Goal: Task Accomplishment & Management: Manage account settings

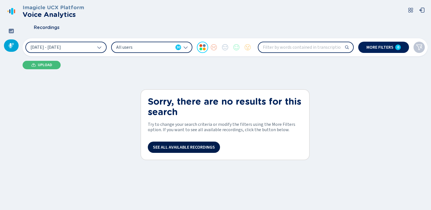
click at [180, 150] on button "See all available recordings" at bounding box center [184, 147] width 72 height 11
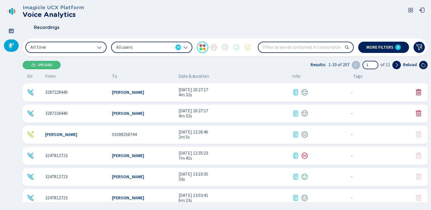
click at [415, 91] on icon at bounding box center [418, 92] width 7 height 7
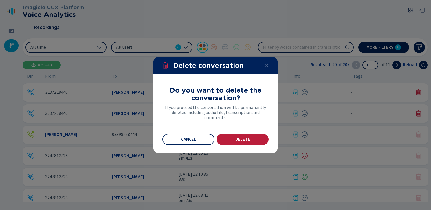
click at [238, 139] on span "Delete" at bounding box center [242, 139] width 15 height 5
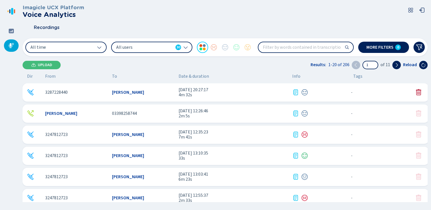
click at [417, 91] on icon at bounding box center [418, 92] width 7 height 7
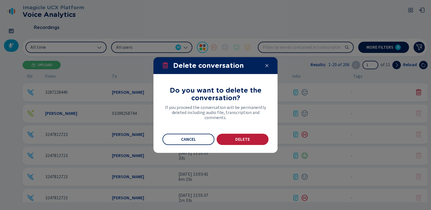
click at [237, 139] on span "Delete" at bounding box center [242, 139] width 15 height 5
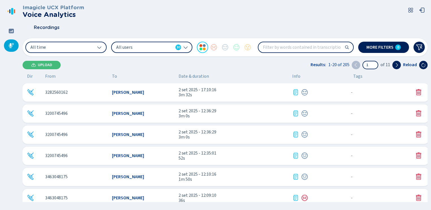
scroll to position [113, 0]
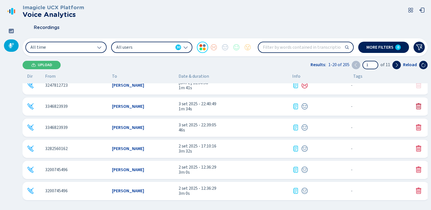
click at [419, 106] on icon at bounding box center [418, 106] width 7 height 7
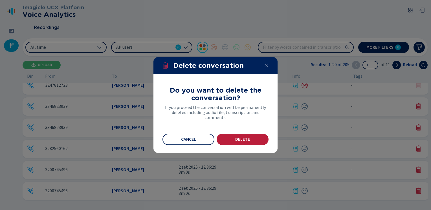
click at [250, 137] on button "Delete" at bounding box center [243, 139] width 52 height 11
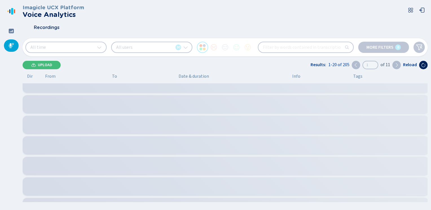
scroll to position [71, 0]
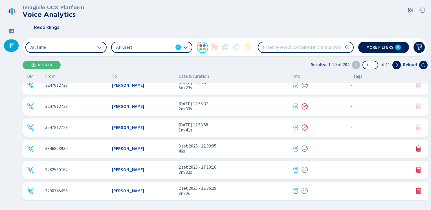
click at [416, 147] on icon at bounding box center [418, 149] width 5 height 6
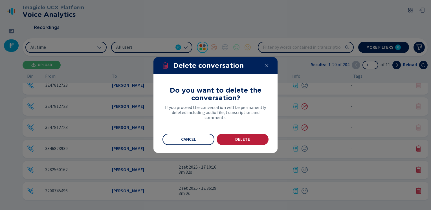
click at [230, 141] on button "Delete" at bounding box center [243, 139] width 52 height 11
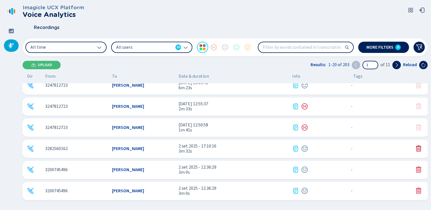
click at [418, 147] on icon at bounding box center [418, 149] width 5 height 6
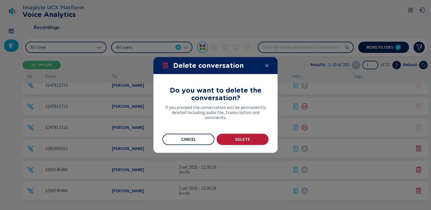
click at [237, 141] on span "Delete" at bounding box center [242, 139] width 15 height 5
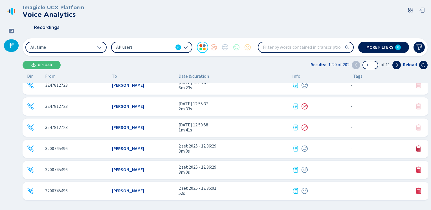
click at [418, 149] on icon at bounding box center [418, 149] width 5 height 6
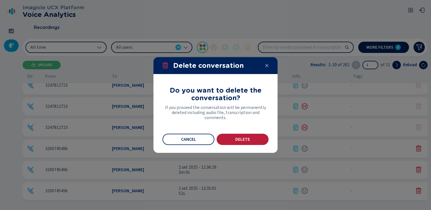
click at [243, 136] on button "Delete" at bounding box center [243, 139] width 52 height 11
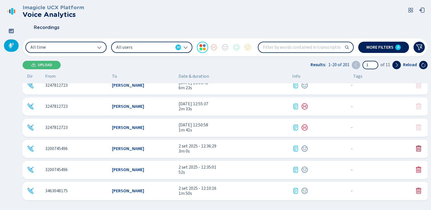
click at [418, 148] on icon at bounding box center [418, 149] width 7 height 7
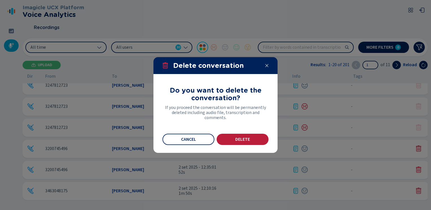
click at [244, 141] on span "Delete" at bounding box center [242, 139] width 15 height 5
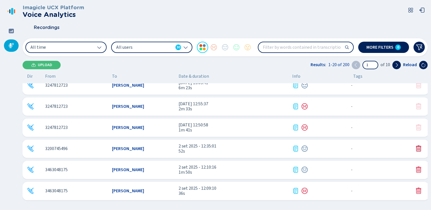
click at [419, 151] on icon at bounding box center [418, 149] width 7 height 7
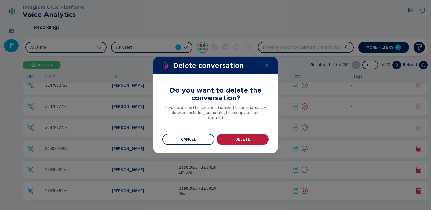
click at [229, 135] on button "Delete" at bounding box center [243, 139] width 52 height 11
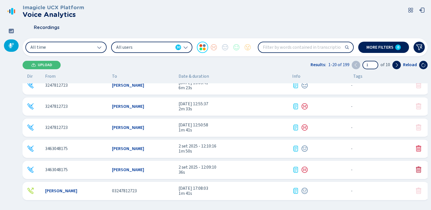
click at [417, 170] on icon at bounding box center [418, 170] width 7 height 7
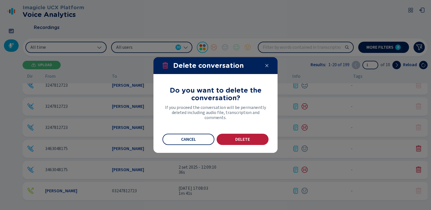
click at [241, 139] on span "Delete" at bounding box center [242, 139] width 15 height 5
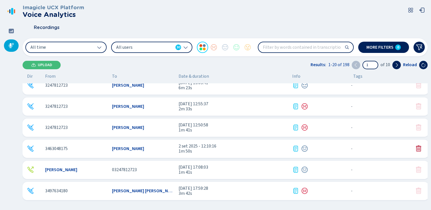
click at [415, 150] on icon at bounding box center [418, 149] width 7 height 7
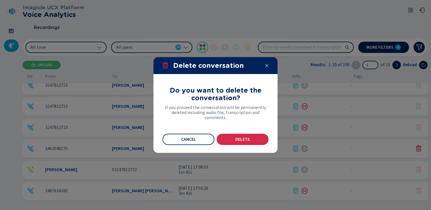
click at [243, 146] on section "Do you want to delete the conversation? If you proceed the conversation will be…" at bounding box center [215, 113] width 124 height 79
click at [240, 141] on span "Delete" at bounding box center [242, 139] width 15 height 5
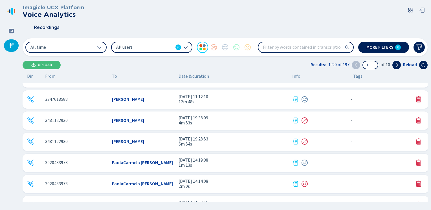
scroll to position [287, 0]
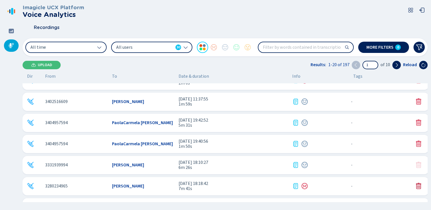
click at [418, 186] on icon at bounding box center [418, 186] width 7 height 7
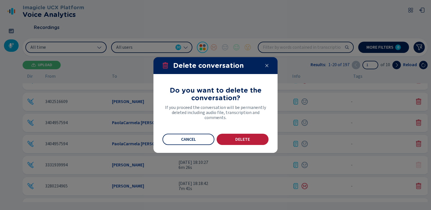
click at [247, 141] on span "Delete" at bounding box center [242, 139] width 15 height 5
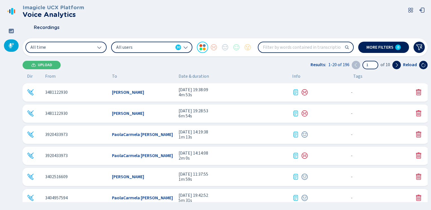
scroll to position [240, 0]
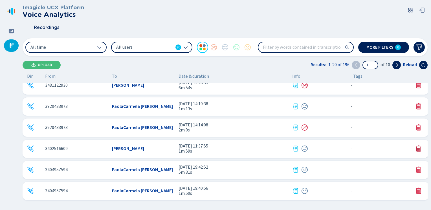
click at [417, 146] on icon at bounding box center [418, 149] width 7 height 7
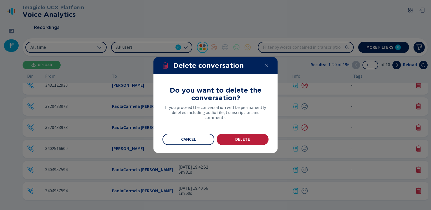
click at [238, 139] on span "Delete" at bounding box center [242, 139] width 15 height 5
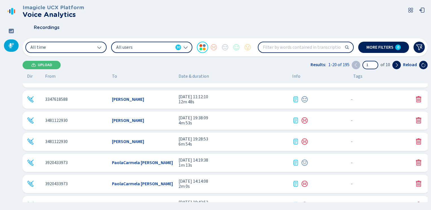
scroll to position [212, 0]
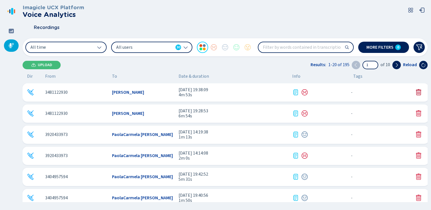
click at [418, 95] on icon at bounding box center [418, 92] width 5 height 6
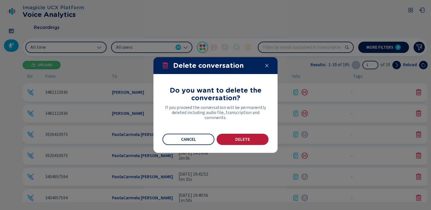
click at [248, 139] on span "Delete" at bounding box center [242, 139] width 15 height 5
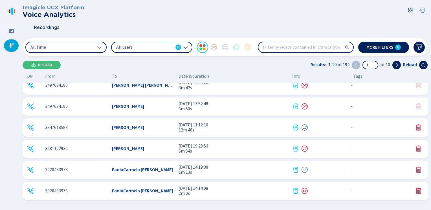
scroll to position [268, 0]
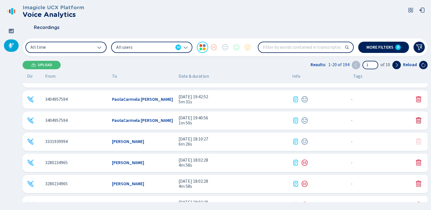
click at [416, 120] on icon at bounding box center [418, 121] width 5 height 6
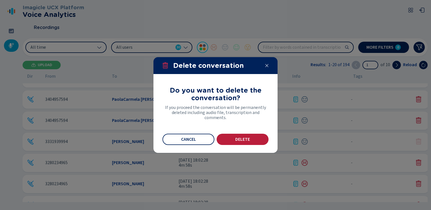
click at [239, 138] on span "Delete" at bounding box center [242, 139] width 15 height 5
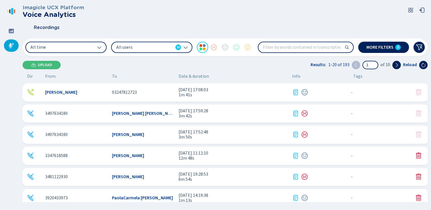
scroll to position [183, 0]
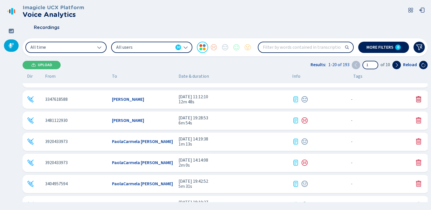
click at [416, 99] on icon at bounding box center [418, 99] width 7 height 7
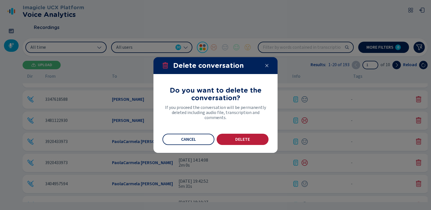
click at [240, 138] on span "Delete" at bounding box center [242, 139] width 15 height 5
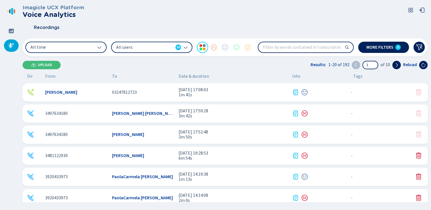
scroll to position [155, 0]
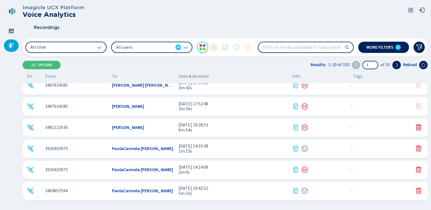
click at [418, 129] on icon at bounding box center [418, 127] width 7 height 7
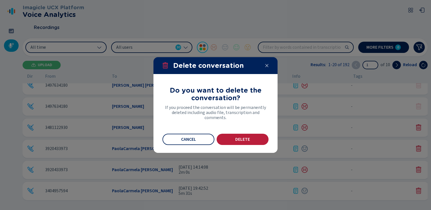
click at [240, 137] on span "Delete" at bounding box center [242, 139] width 15 height 5
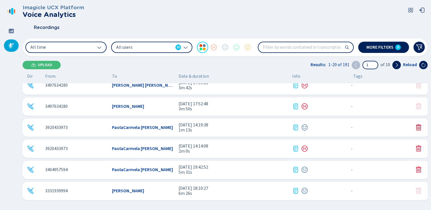
click at [415, 127] on icon at bounding box center [418, 127] width 7 height 7
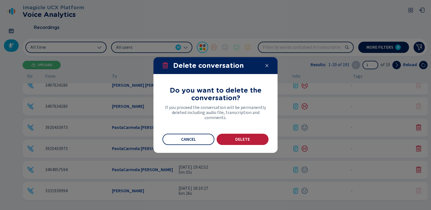
click at [239, 135] on button "Delete" at bounding box center [243, 139] width 52 height 11
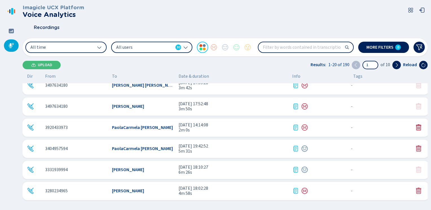
click at [418, 127] on icon at bounding box center [418, 128] width 5 height 6
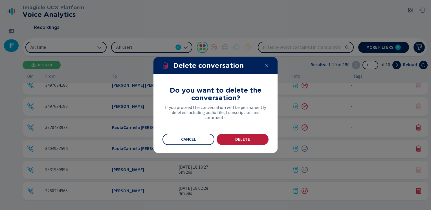
click at [230, 139] on button "Delete" at bounding box center [243, 139] width 52 height 11
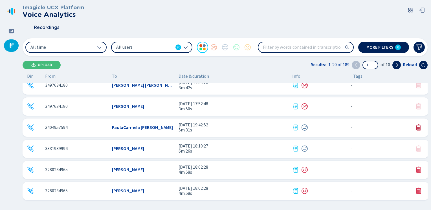
click at [418, 126] on icon at bounding box center [418, 128] width 5 height 6
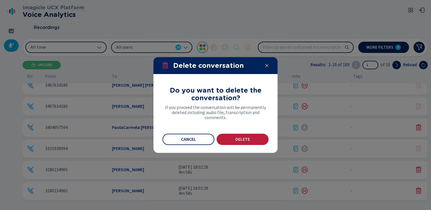
click at [242, 139] on span "Delete" at bounding box center [242, 139] width 15 height 5
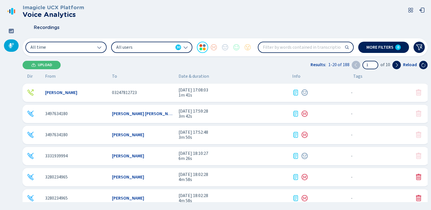
scroll to position [155, 0]
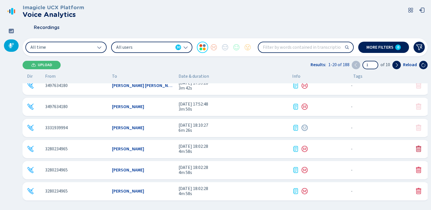
click at [418, 149] on icon at bounding box center [418, 149] width 5 height 6
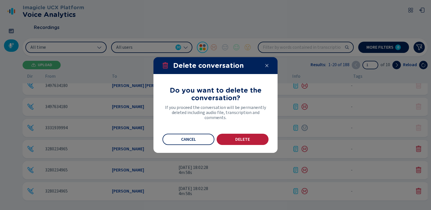
click at [244, 135] on button "Delete" at bounding box center [243, 139] width 52 height 11
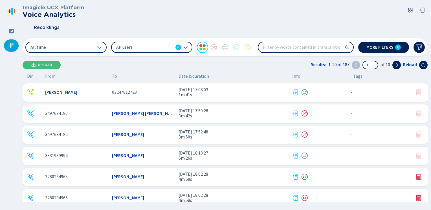
scroll to position [183, 0]
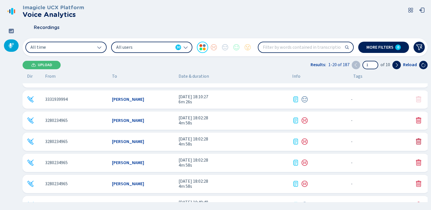
click at [418, 142] on icon at bounding box center [418, 142] width 5 height 6
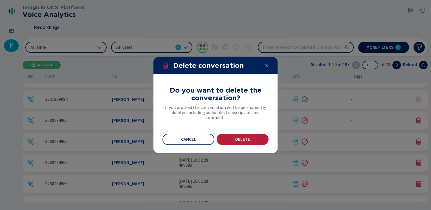
click at [236, 137] on button "Delete" at bounding box center [243, 139] width 52 height 11
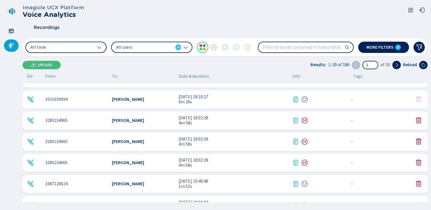
click at [418, 142] on icon at bounding box center [418, 142] width 5 height 6
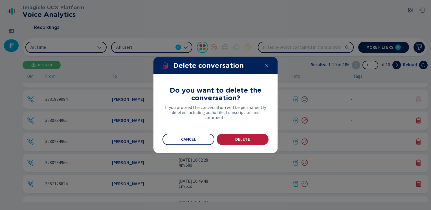
click at [242, 136] on button "Delete" at bounding box center [243, 139] width 52 height 11
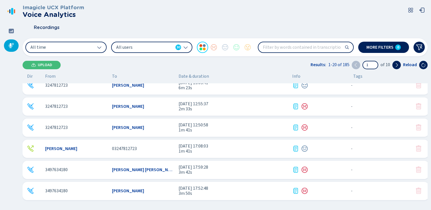
scroll to position [155, 0]
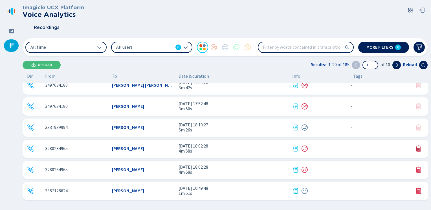
click at [415, 146] on icon at bounding box center [418, 149] width 7 height 7
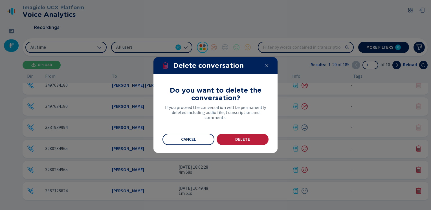
click at [261, 137] on button "Delete" at bounding box center [243, 139] width 52 height 11
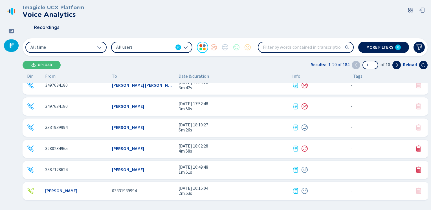
scroll to position [212, 0]
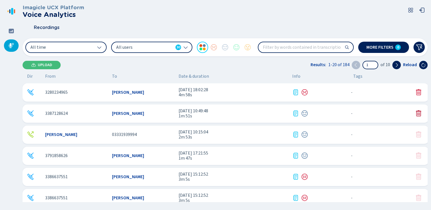
click at [417, 111] on icon at bounding box center [418, 114] width 5 height 6
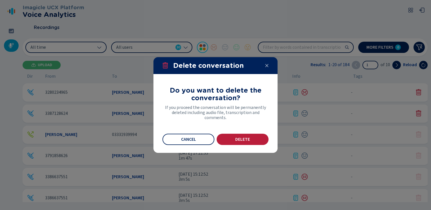
click at [246, 139] on span "Delete" at bounding box center [242, 139] width 15 height 5
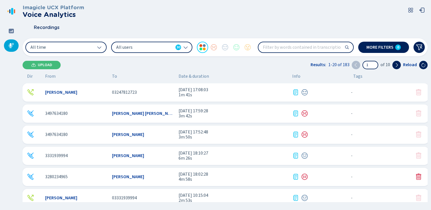
scroll to position [155, 0]
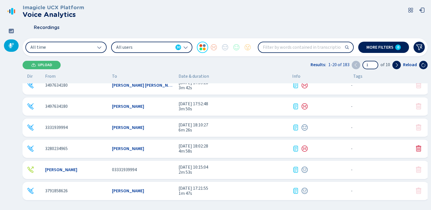
click at [418, 144] on div "3280234965 [PERSON_NAME] [DATE] 18:02:28 4m 58s - {{hiddenTagsCount}} more" at bounding box center [226, 149] width 406 height 18
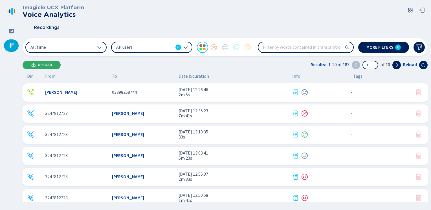
click at [41, 65] on span "Upload" at bounding box center [45, 65] width 14 height 5
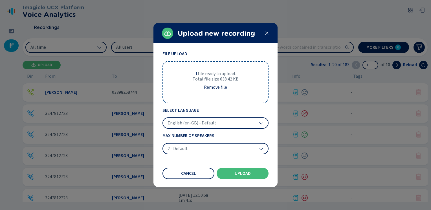
click at [183, 124] on span "English (en-GB) - Default" at bounding box center [192, 123] width 49 height 6
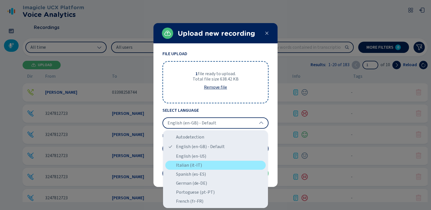
click at [183, 164] on div "Italian (it-IT)" at bounding box center [215, 165] width 100 height 9
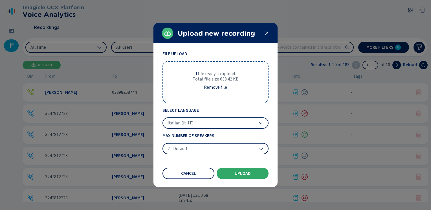
click at [244, 173] on span "Upload" at bounding box center [243, 174] width 16 height 5
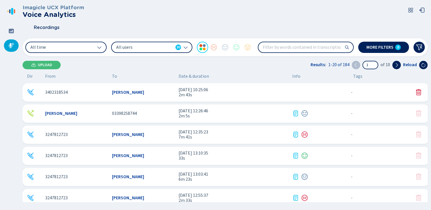
click at [185, 91] on span "[DATE] 10:25:06" at bounding box center [233, 89] width 109 height 5
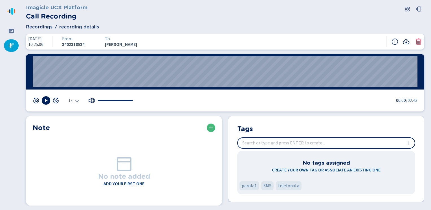
click at [55, 134] on div "No note added Add your first one" at bounding box center [124, 171] width 183 height 76
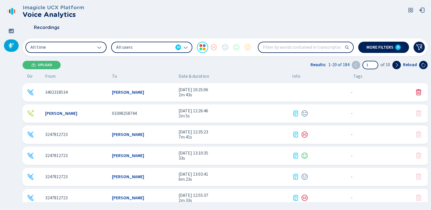
click at [290, 95] on div "3402318534 [PERSON_NAME] [DATE] 10:25:06 2m 43s - {{hiddenTagsCount}} more" at bounding box center [226, 93] width 406 height 18
click at [294, 92] on icon at bounding box center [295, 93] width 5 height 6
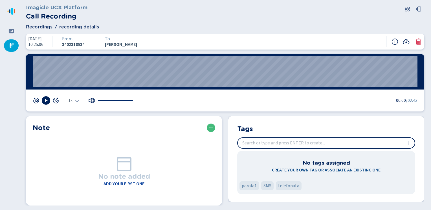
click at [142, 163] on div "No note added Add your first one" at bounding box center [124, 171] width 183 height 76
click at [131, 188] on div "No note added Add your first one" at bounding box center [124, 171] width 183 height 76
click at [123, 185] on h4 "Add your first one" at bounding box center [124, 184] width 41 height 6
click at [210, 127] on icon at bounding box center [211, 128] width 5 height 5
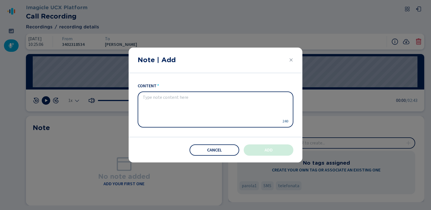
click at [290, 61] on icon "Close" at bounding box center [291, 60] width 5 height 5
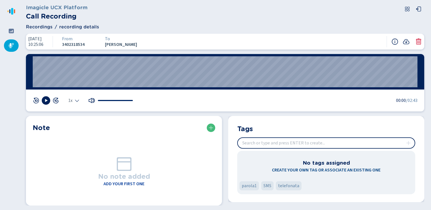
click at [10, 44] on icon at bounding box center [11, 45] width 5 height 5
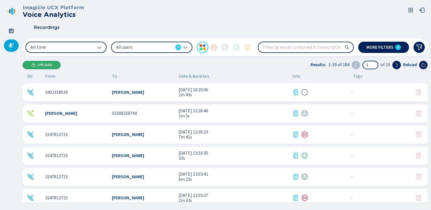
click at [39, 64] on span "Upload" at bounding box center [45, 65] width 14 height 5
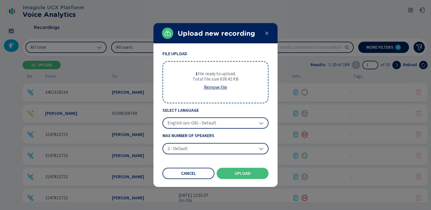
click at [177, 122] on span "English (en-GB) - Default" at bounding box center [192, 123] width 49 height 6
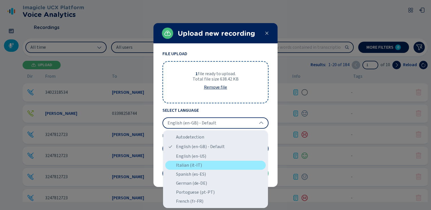
click at [179, 166] on div "Italian (it-IT)" at bounding box center [215, 165] width 100 height 9
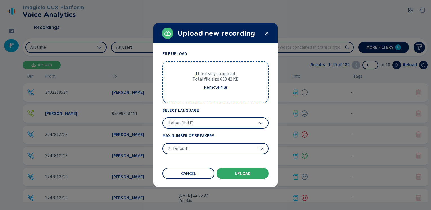
click at [241, 172] on span "Upload" at bounding box center [243, 174] width 16 height 5
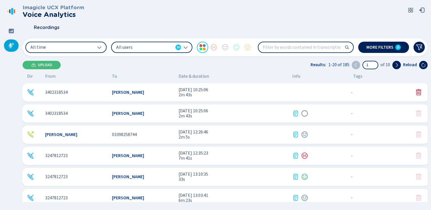
click at [295, 113] on icon at bounding box center [295, 113] width 7 height 7
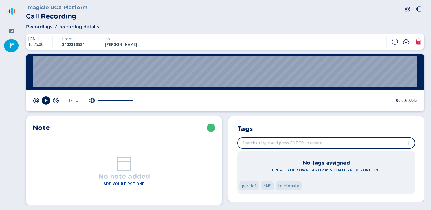
click at [120, 180] on h3 "No note added" at bounding box center [124, 177] width 52 height 8
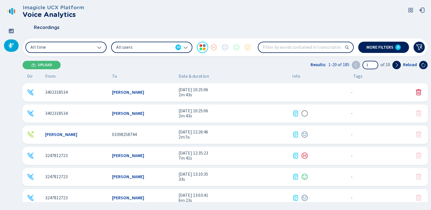
click at [246, 95] on span "2m 43s" at bounding box center [233, 95] width 109 height 5
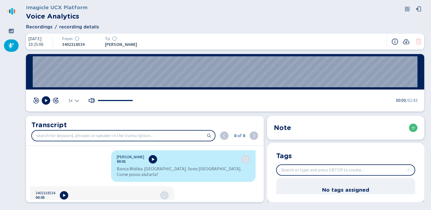
click at [333, 17] on div "Imagicle UCX Platform Voice Analytics" at bounding box center [225, 12] width 398 height 18
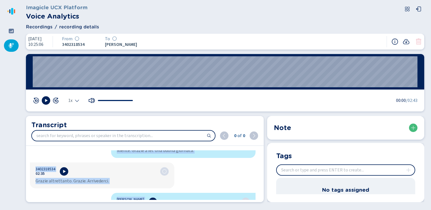
scroll to position [1607, 0]
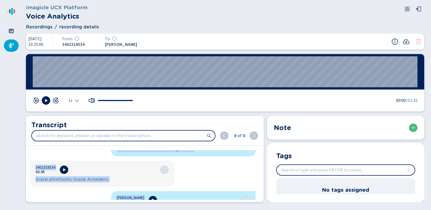
drag, startPoint x: 116, startPoint y: 157, endPoint x: 150, endPoint y: 223, distance: 74.2
click at [150, 210] on html "Please wait, loading app... Imagicle UCX Platform Voice Analytics Recordings re…" at bounding box center [215, 105] width 431 height 210
copy div "Loremip Dolor 96:20 Sitam Consec. Adipiscing. Elit Seddoei. Temp incid utlabore…"
